Goal: Navigation & Orientation: Find specific page/section

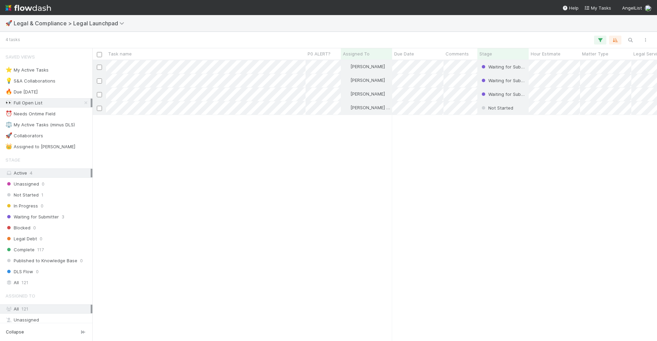
scroll to position [281, 565]
